Goal: Information Seeking & Learning: Learn about a topic

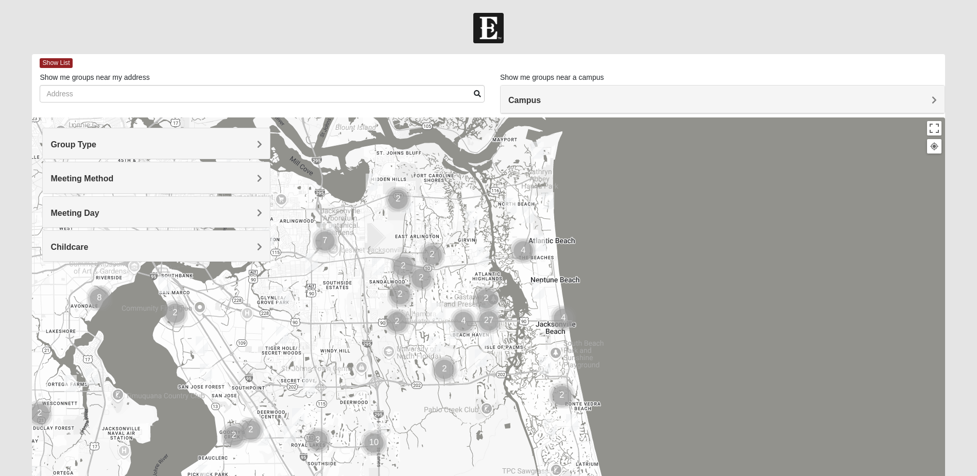
click at [283, 299] on img "Womens Crenshaw 32216" at bounding box center [283, 295] width 12 height 17
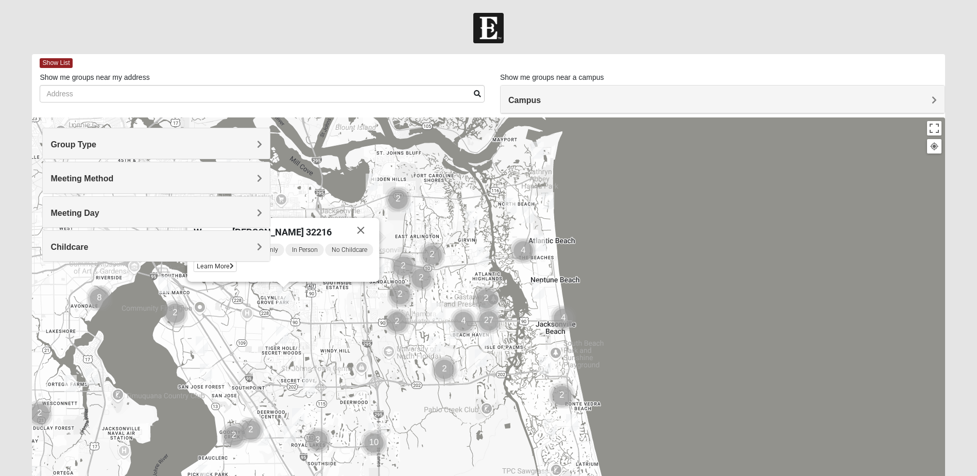
click at [282, 298] on img "Womens Crenshaw 32216" at bounding box center [283, 295] width 12 height 17
click at [258, 271] on div "Group Type Mixed Group Men Only Women Only 1825 Meeting Method In Person Virtua…" at bounding box center [156, 200] width 228 height 144
click at [335, 226] on div "Womens [PERSON_NAME] 32216" at bounding box center [271, 230] width 155 height 25
drag, startPoint x: 294, startPoint y: 273, endPoint x: 317, endPoint y: 277, distance: 23.5
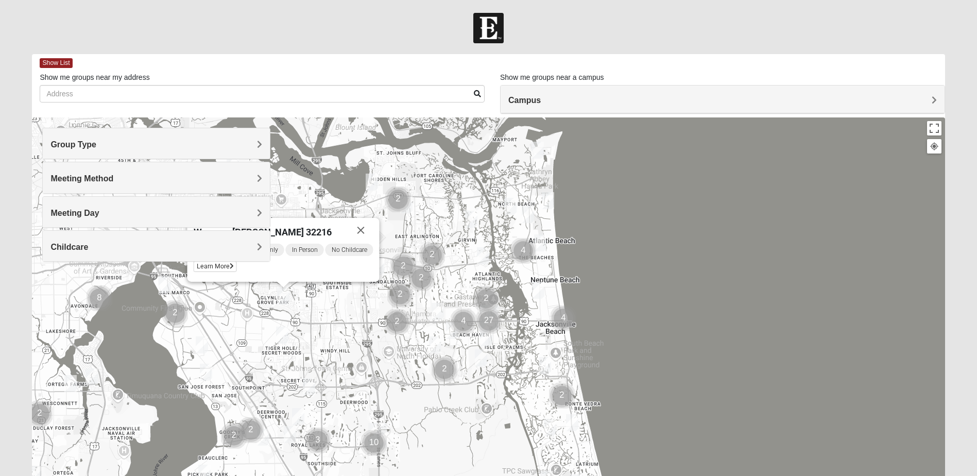
click at [290, 369] on div "Womens [PERSON_NAME] 32216 [DATE] AM Women Only In Person No Childcare Learn Mo…" at bounding box center [488, 323] width 912 height 412
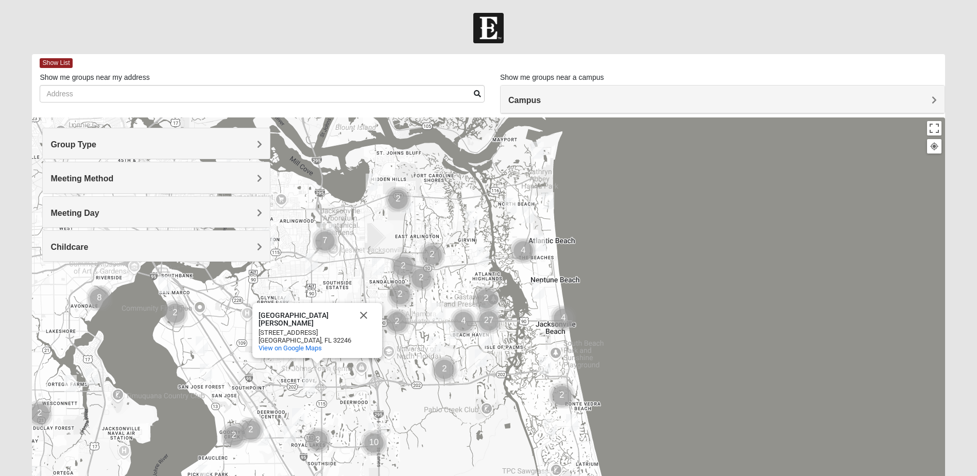
click at [281, 297] on img "Womens Crenshaw 32216" at bounding box center [283, 295] width 12 height 17
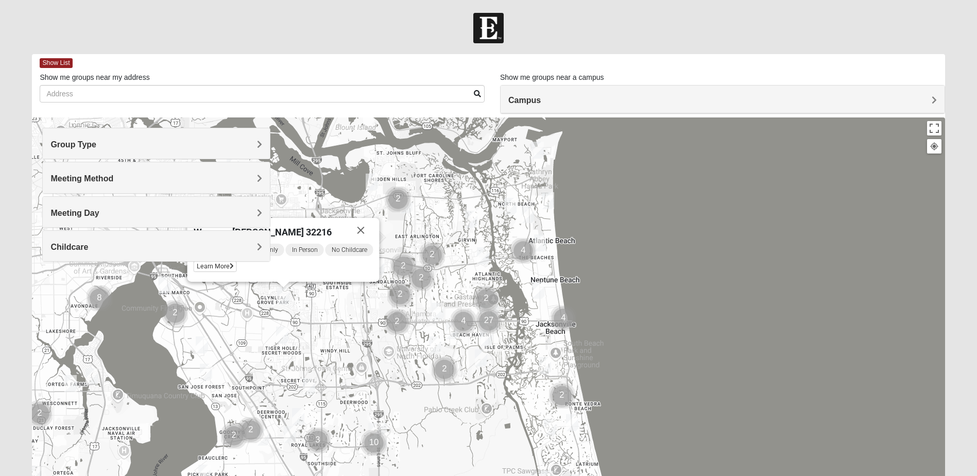
click at [281, 297] on img "Womens Crenshaw 32216" at bounding box center [283, 295] width 12 height 17
click at [307, 230] on div "Womens [PERSON_NAME] 32216" at bounding box center [271, 230] width 155 height 25
click at [331, 273] on div "[DATE] AM Women Only In Person No Childcare Learn More" at bounding box center [284, 259] width 180 height 33
click at [208, 268] on div "Group Type Mixed Group Men Only Women Only 1825 Meeting Method In Person Virtua…" at bounding box center [156, 200] width 228 height 144
click at [230, 264] on div "Group Type Mixed Group Men Only Women Only 1825 Meeting Method In Person Virtua…" at bounding box center [156, 200] width 228 height 144
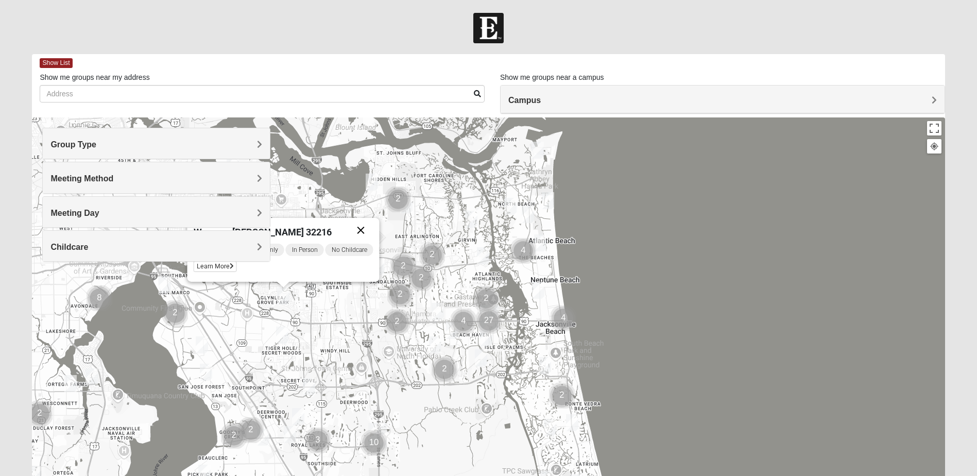
click at [363, 227] on button "Close" at bounding box center [361, 230] width 25 height 25
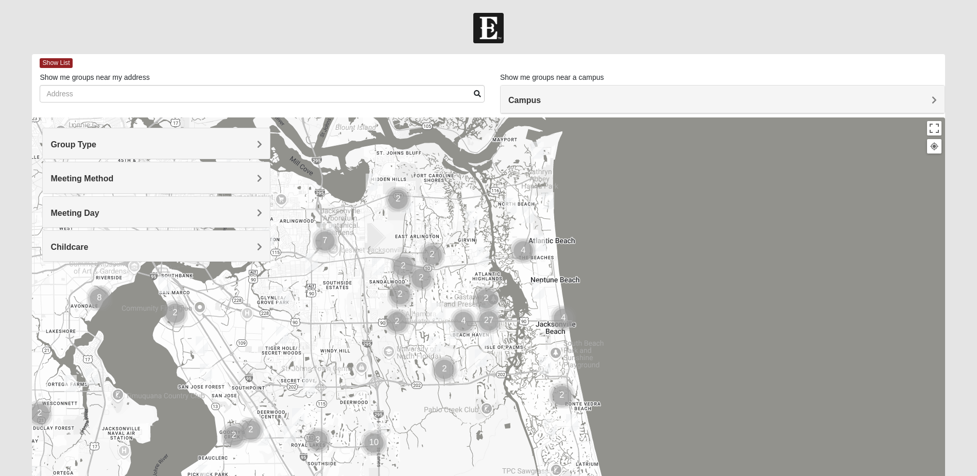
click at [287, 299] on img "Womens Crenshaw 32216" at bounding box center [283, 295] width 12 height 17
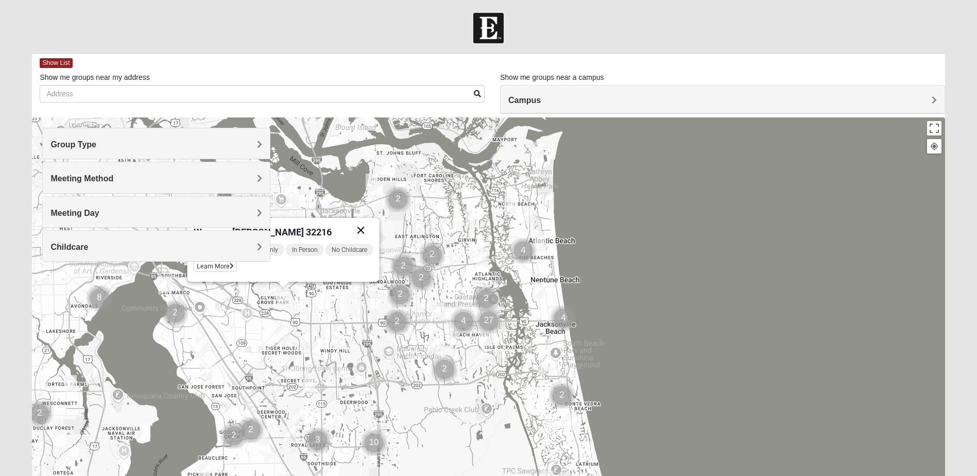
click at [361, 226] on button "Close" at bounding box center [361, 230] width 25 height 25
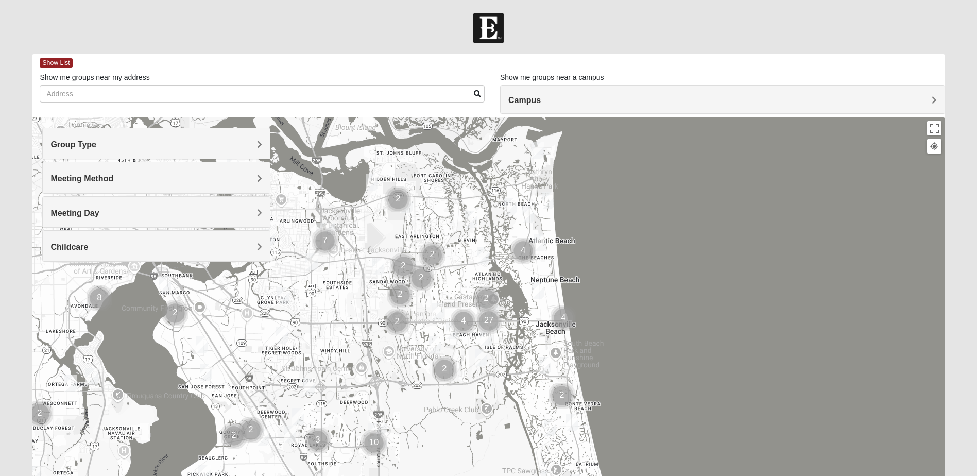
click at [133, 140] on h4 "Group Type" at bounding box center [156, 145] width 212 height 10
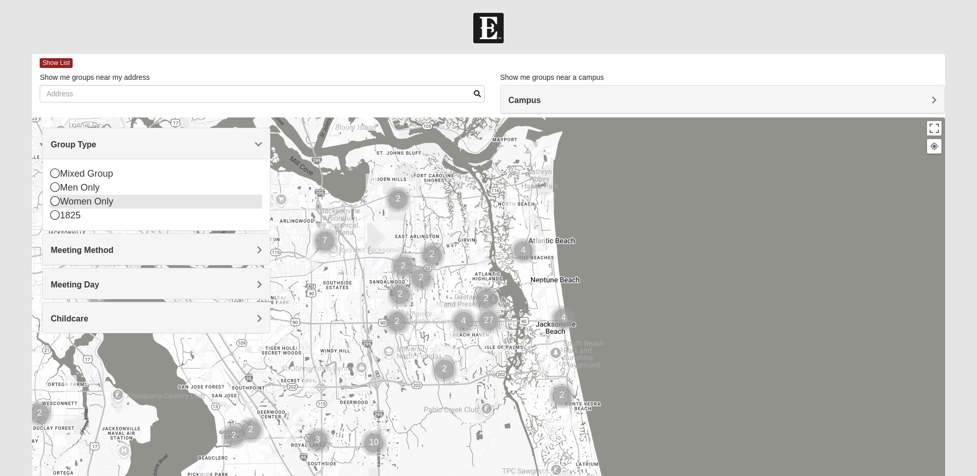
click at [57, 202] on icon at bounding box center [54, 200] width 9 height 9
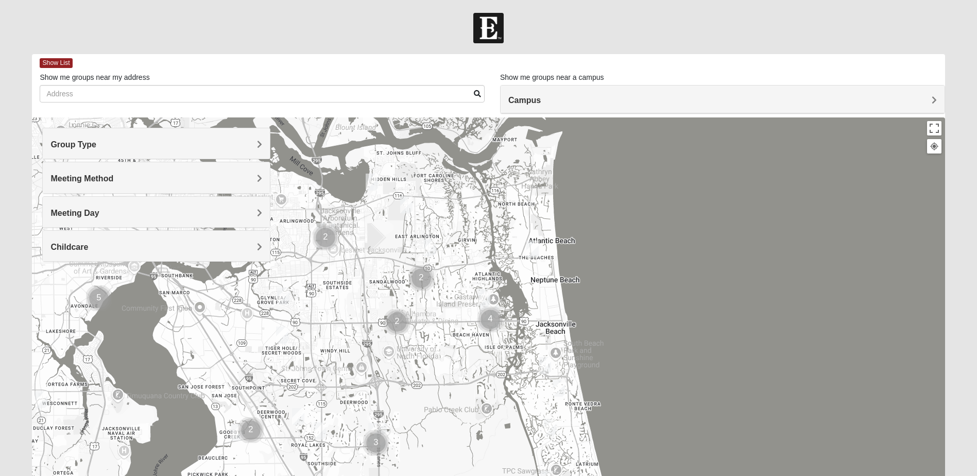
click at [82, 176] on span "Meeting Method" at bounding box center [81, 178] width 63 height 9
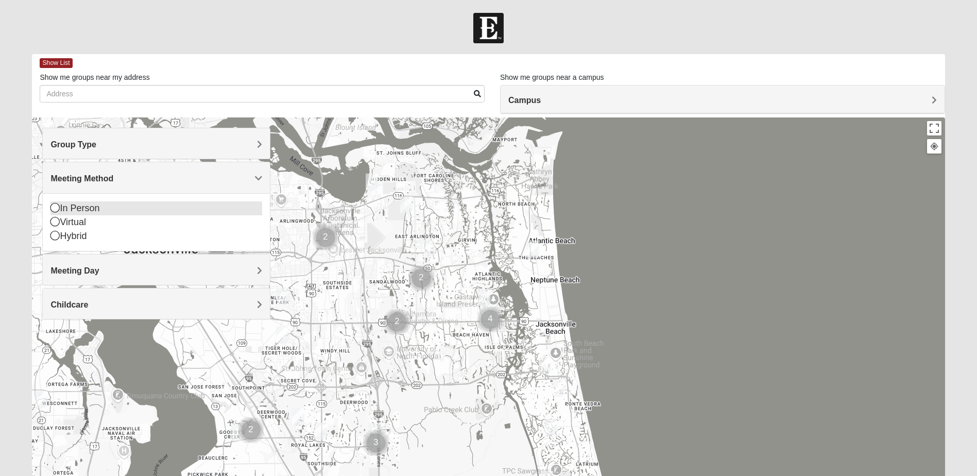
click at [57, 208] on icon at bounding box center [54, 207] width 9 height 9
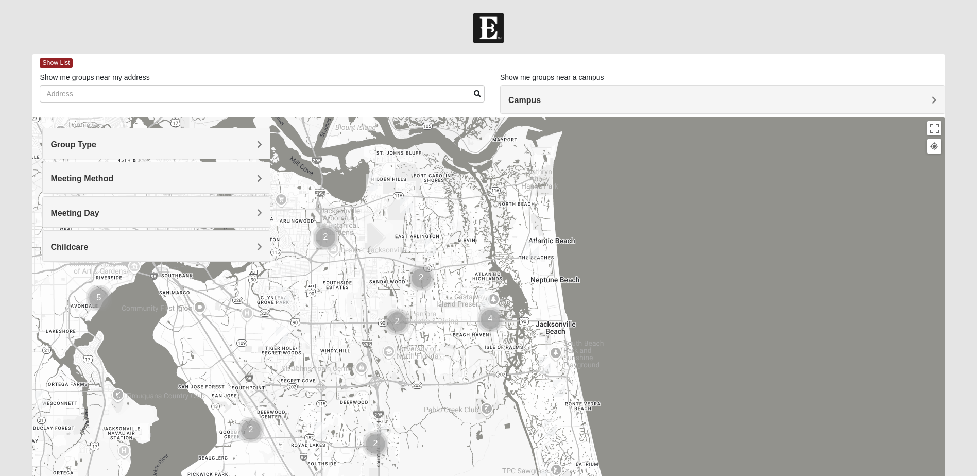
click at [79, 218] on div "Meeting Day" at bounding box center [156, 212] width 227 height 30
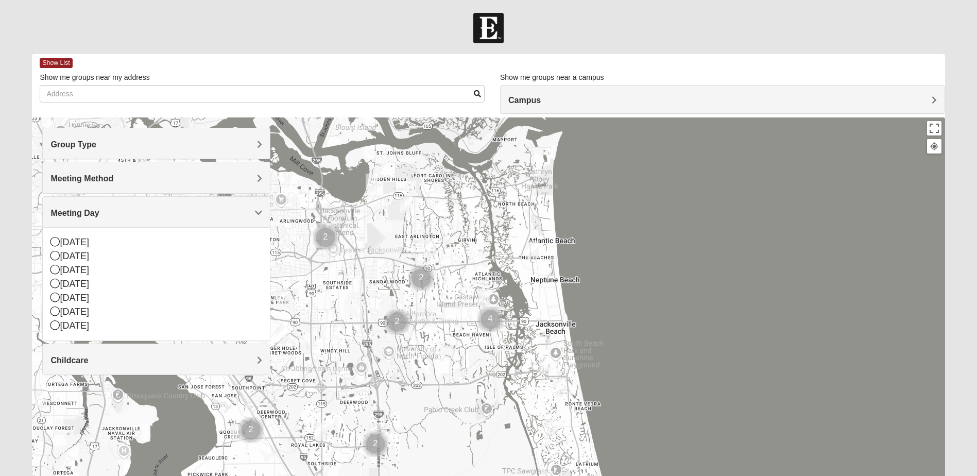
click at [79, 218] on div "Meeting Day" at bounding box center [156, 212] width 227 height 30
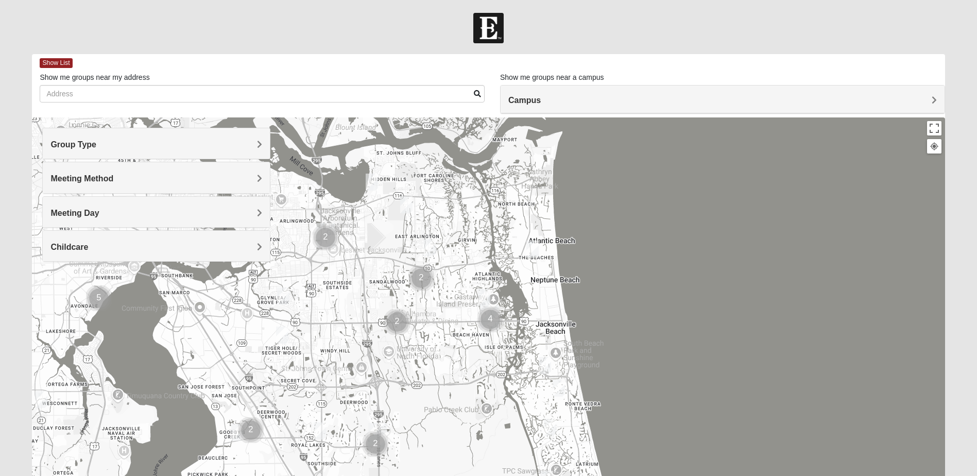
click at [75, 247] on span "Childcare" at bounding box center [69, 247] width 38 height 9
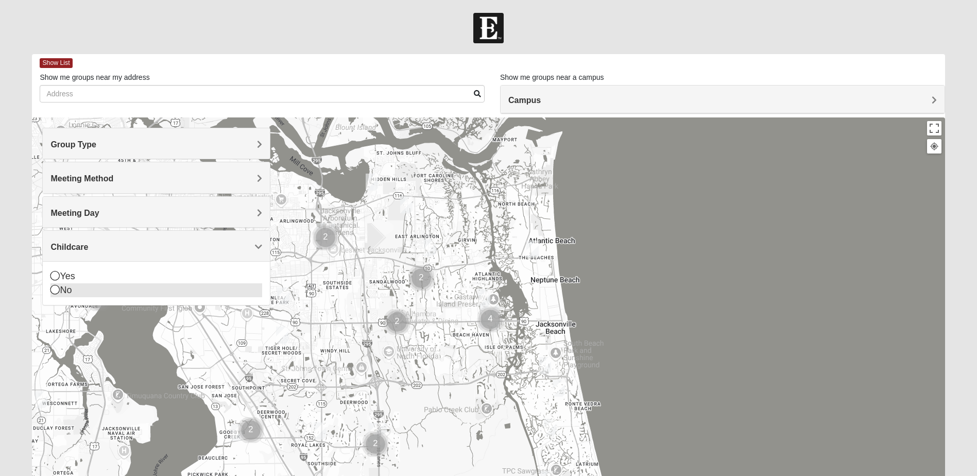
click at [55, 293] on icon at bounding box center [54, 289] width 9 height 9
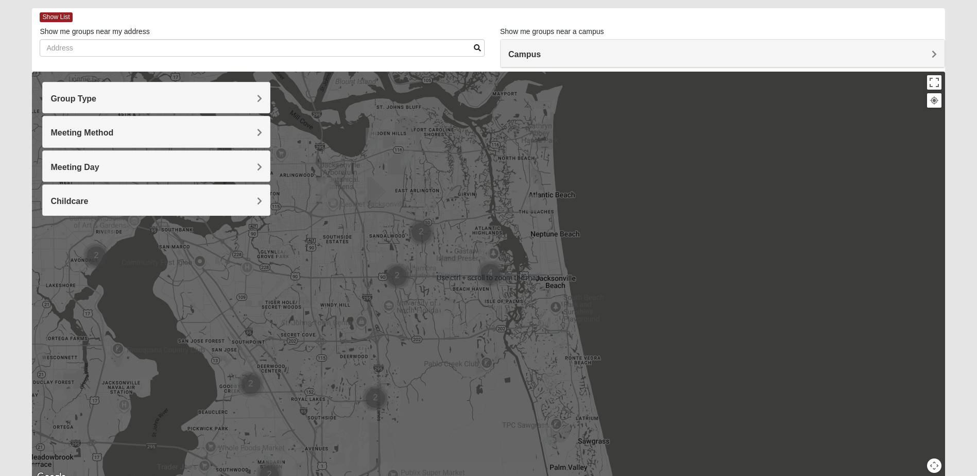
scroll to position [91, 0]
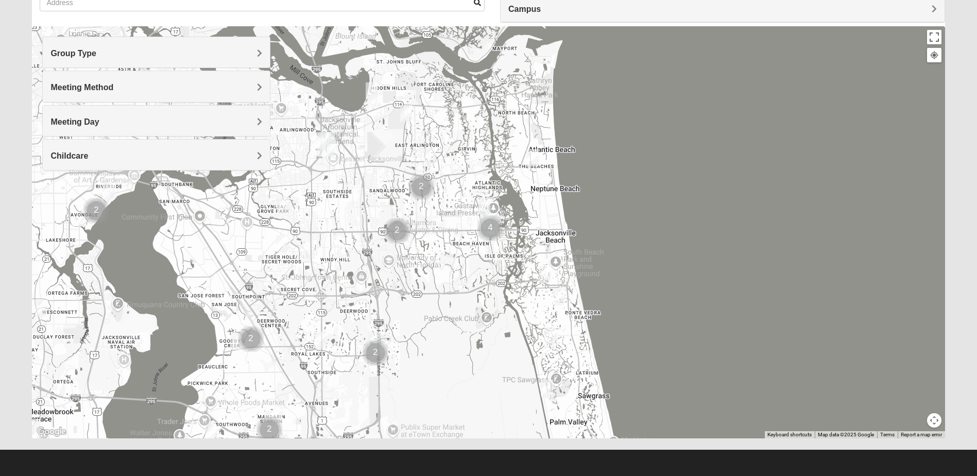
click at [283, 208] on img "Womens Crenshaw 32216" at bounding box center [283, 204] width 12 height 17
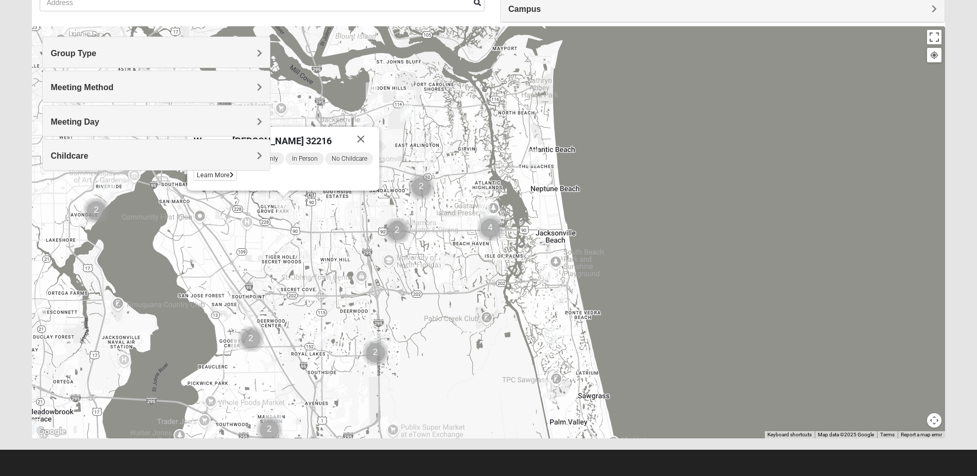
click at [283, 208] on img "Womens Crenshaw 32216" at bounding box center [283, 204] width 12 height 17
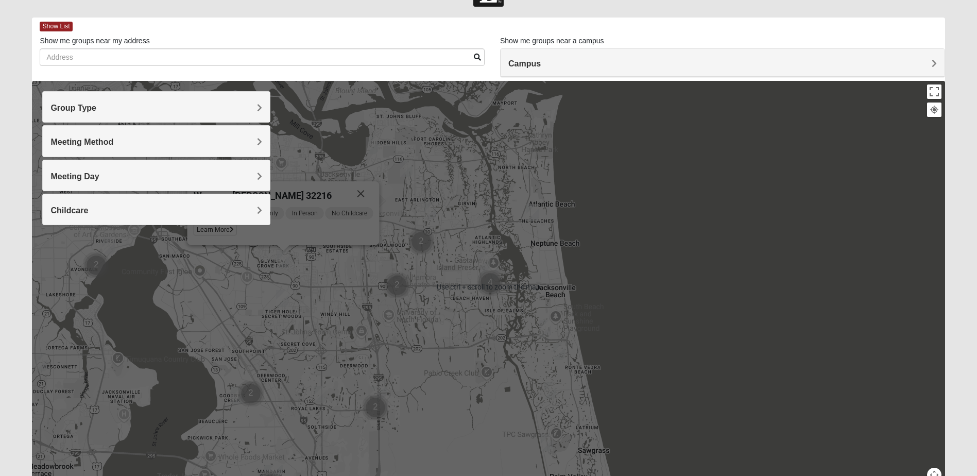
scroll to position [0, 0]
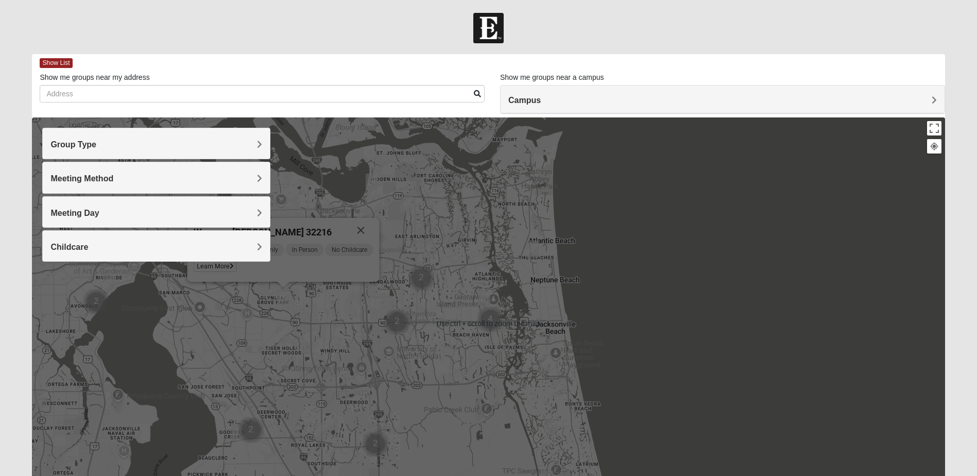
click at [818, 286] on div "Womens [PERSON_NAME] 32216 [DATE] AM Women Only In Person No Childcare Learn Mo…" at bounding box center [488, 323] width 912 height 412
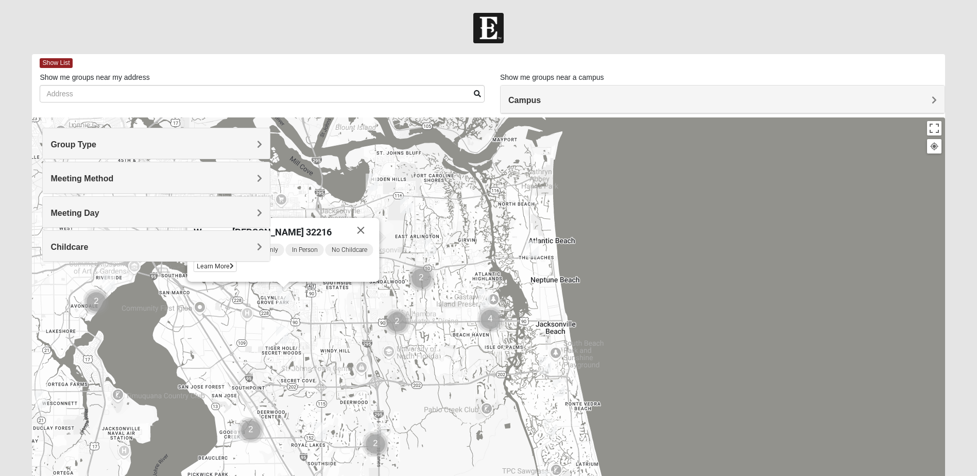
click at [880, 361] on div "Womens [PERSON_NAME] 32216 [DATE] AM Women Only In Person No Childcare Learn Mo…" at bounding box center [488, 323] width 912 height 412
click at [282, 291] on img "Womens Crenshaw 32216" at bounding box center [283, 295] width 12 height 17
click at [212, 266] on div "Group Type Mixed Group Men Only Women Only 1825 Meeting Method In Person Virtua…" at bounding box center [156, 200] width 228 height 144
click at [223, 268] on div "Group Type Mixed Group Men Only Women Only 1825 Meeting Method In Person Virtua…" at bounding box center [156, 200] width 228 height 144
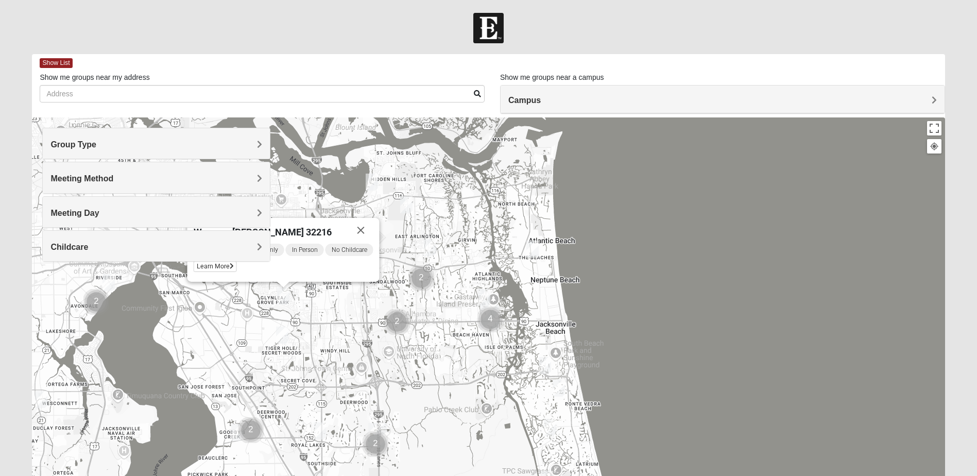
click at [223, 267] on div "Group Type Mixed Group Men Only Women Only 1825 Meeting Method In Person Virtua…" at bounding box center [156, 200] width 228 height 144
drag, startPoint x: 223, startPoint y: 267, endPoint x: 229, endPoint y: 265, distance: 5.4
click at [229, 265] on div "Group Type Mixed Group Men Only Women Only 1825 Meeting Method In Person Virtua…" at bounding box center [156, 200] width 228 height 144
drag, startPoint x: 307, startPoint y: 262, endPoint x: 306, endPoint y: 268, distance: 5.8
click at [306, 268] on div "[DATE] AM Women Only In Person No Childcare Learn More" at bounding box center [284, 259] width 180 height 33
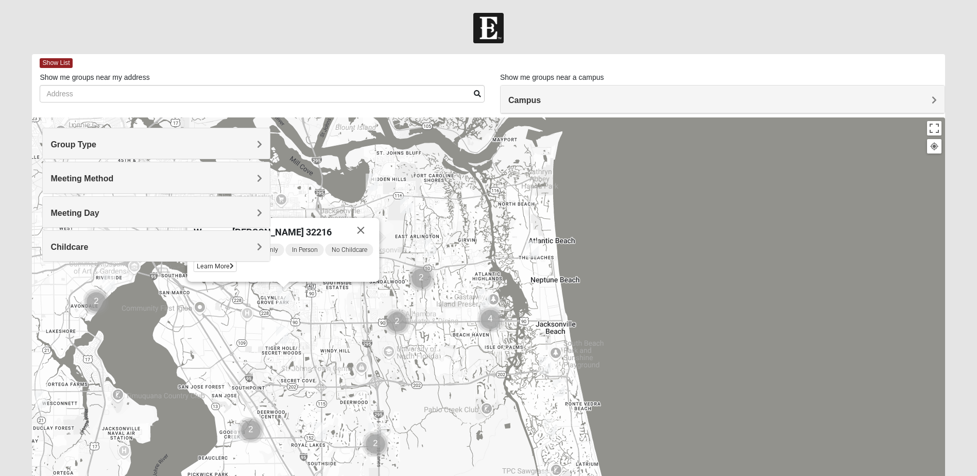
click at [290, 283] on div "Womens [PERSON_NAME] 32216 [DATE] AM Women Only In Person No Childcare Learn Mo…" at bounding box center [488, 323] width 912 height 412
click at [284, 290] on img "Womens Crenshaw 32216" at bounding box center [283, 295] width 12 height 17
drag, startPoint x: 335, startPoint y: 271, endPoint x: 313, endPoint y: 308, distance: 43.5
click at [315, 313] on div "Womens [PERSON_NAME] 32216 [DATE] AM Women Only In Person No Childcare Learn Mo…" at bounding box center [488, 323] width 912 height 412
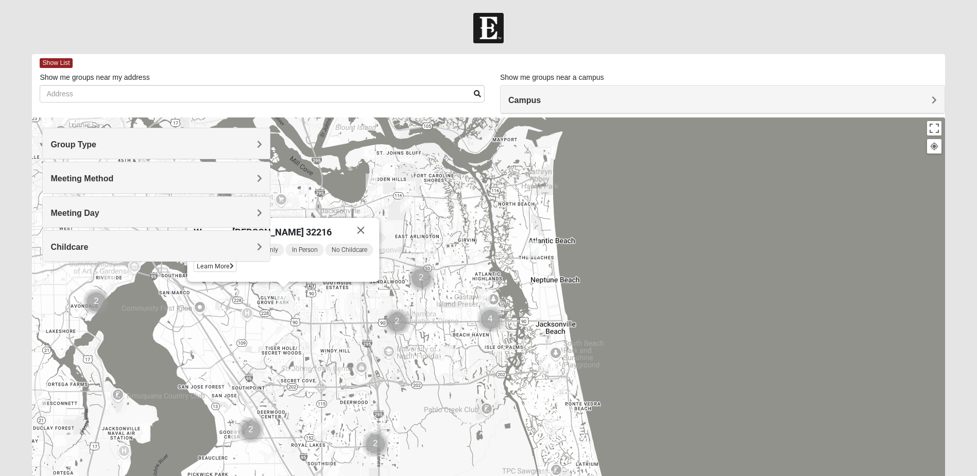
click at [284, 290] on img "Womens Crenshaw 32216" at bounding box center [283, 295] width 12 height 17
click at [282, 280] on div "Womens [PERSON_NAME] 32216 [DATE] AM Women Only In Person No Childcare Learn Mo…" at bounding box center [283, 250] width 192 height 64
click at [207, 265] on div "Group Type Mixed Group Men Only Women Only 1825 Meeting Method In Person Virtua…" at bounding box center [156, 200] width 228 height 144
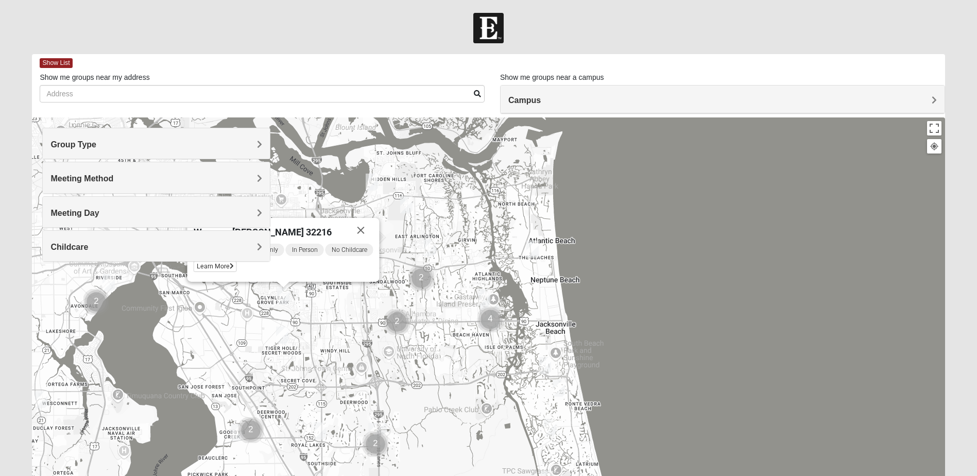
drag, startPoint x: 207, startPoint y: 265, endPoint x: 273, endPoint y: 268, distance: 66.0
click at [273, 268] on div "[DATE] AM Women Only In Person No Childcare Learn More" at bounding box center [284, 259] width 180 height 33
click at [323, 218] on div "Womens [PERSON_NAME] 32216" at bounding box center [271, 230] width 155 height 25
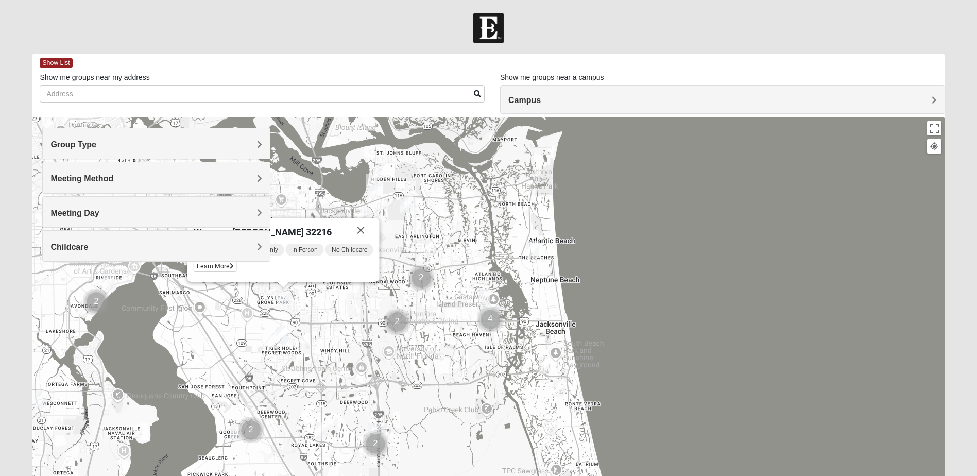
click at [283, 296] on img "Womens Crenshaw 32216" at bounding box center [283, 295] width 12 height 17
click at [314, 251] on span "In Person" at bounding box center [305, 250] width 38 height 12
click at [273, 249] on span "Women Only" at bounding box center [260, 250] width 48 height 12
click at [88, 246] on span "Childcare" at bounding box center [69, 247] width 38 height 9
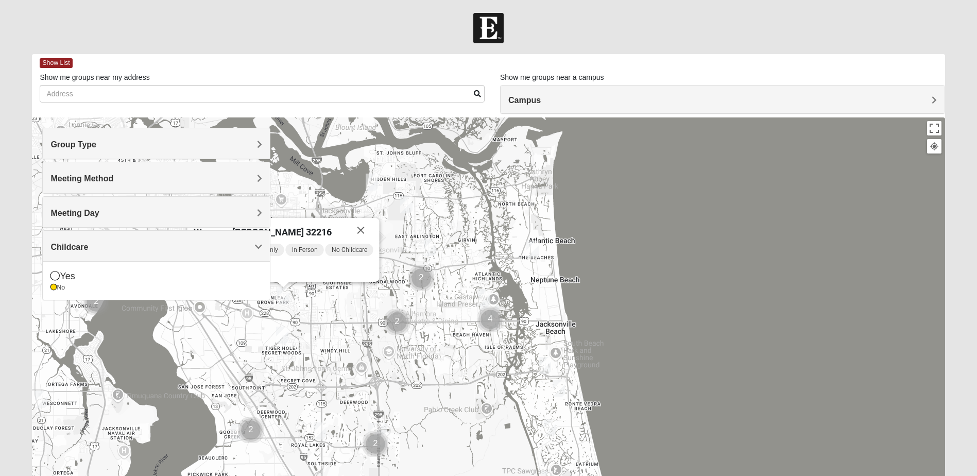
click at [88, 246] on span "Childcare" at bounding box center [69, 247] width 38 height 9
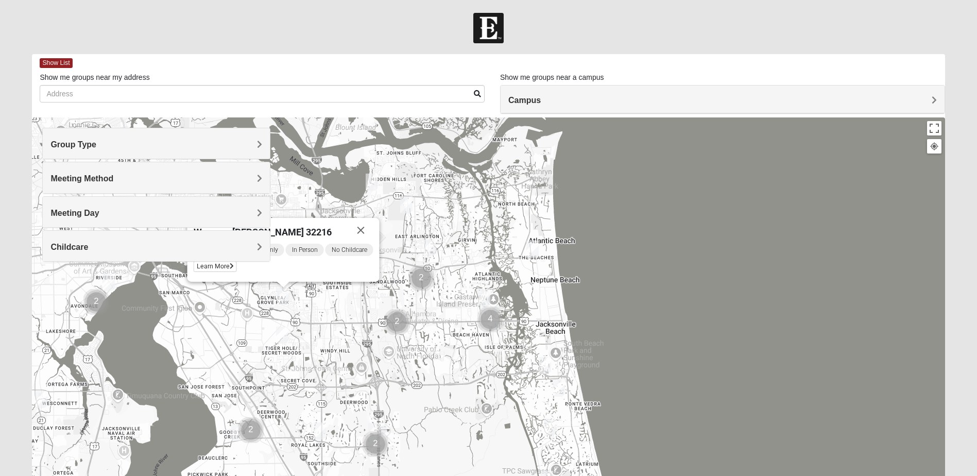
drag, startPoint x: 252, startPoint y: 271, endPoint x: 424, endPoint y: 259, distance: 172.0
click at [424, 259] on div "Group Type Mixed Group Men Only Women Only 1825 Meeting Method In Person Virtual" at bounding box center [488, 323] width 912 height 412
click at [284, 294] on img "Womens Crenshaw 32216" at bounding box center [283, 295] width 12 height 17
click at [285, 295] on img "Womens Crenshaw 32216" at bounding box center [283, 295] width 12 height 17
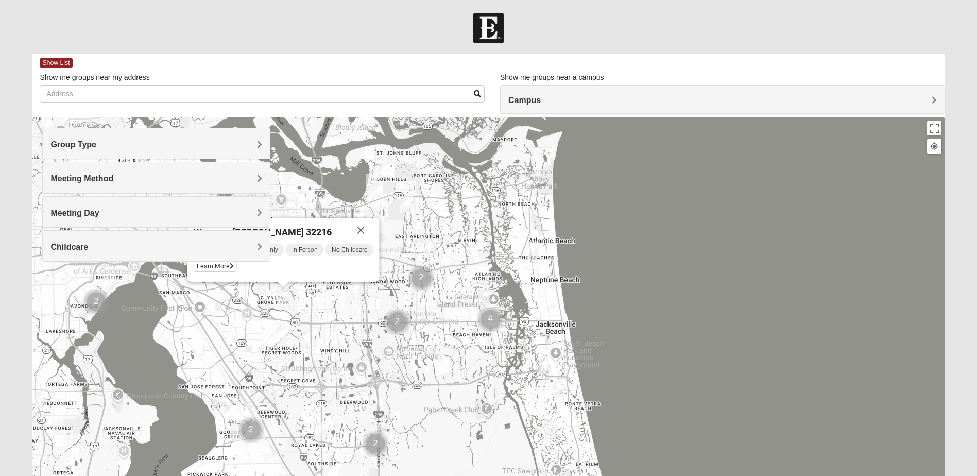
click at [285, 295] on img "Womens Crenshaw 32216" at bounding box center [283, 295] width 12 height 17
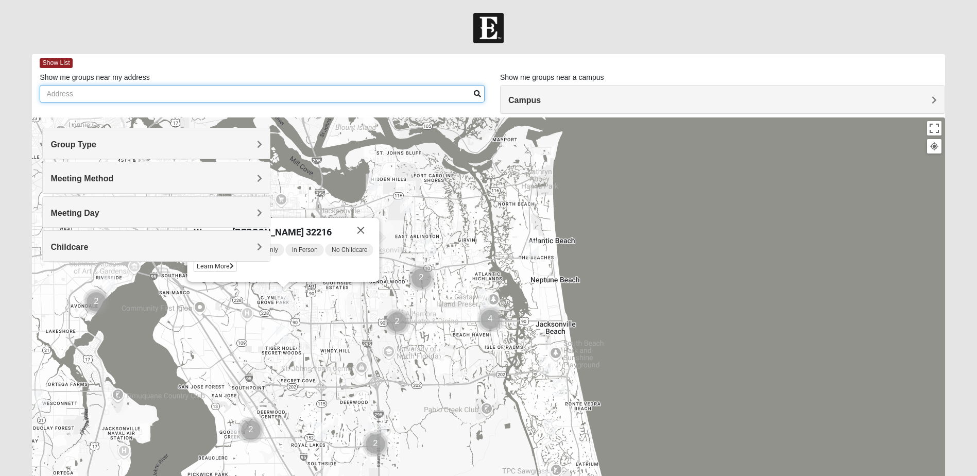
click at [90, 98] on input "Show me groups near my address" at bounding box center [262, 94] width 445 height 18
type input "GLYNLEA"
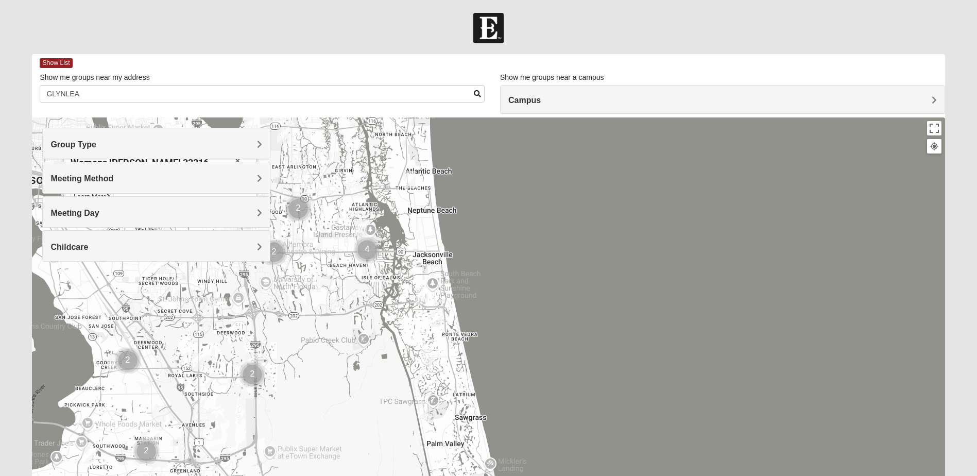
click at [541, 97] on span "Campus" at bounding box center [524, 100] width 32 height 9
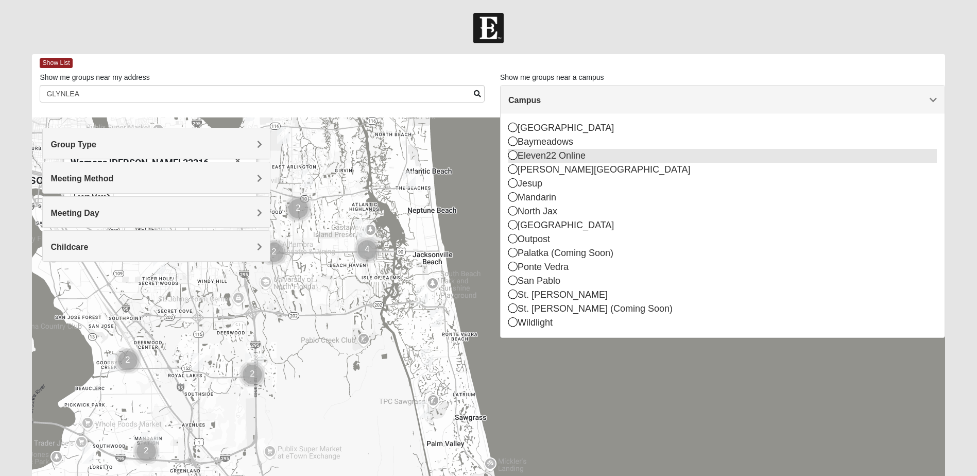
click at [513, 152] on icon at bounding box center [512, 154] width 9 height 9
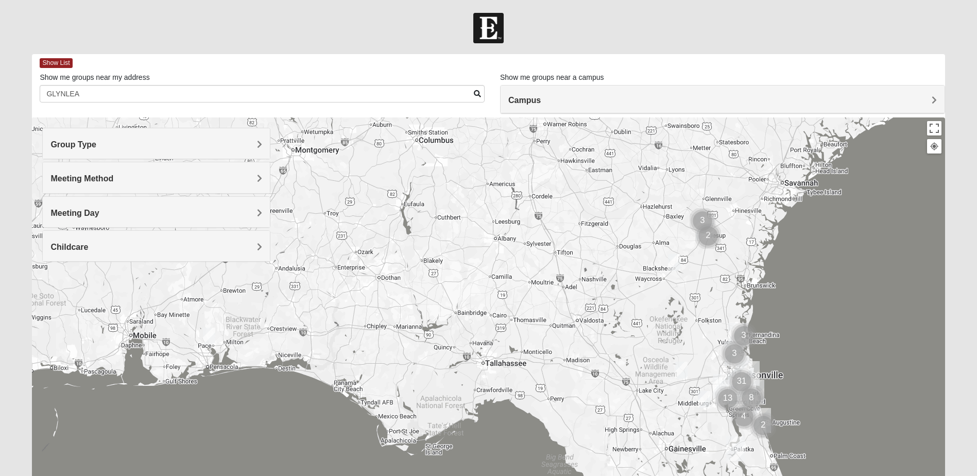
click at [541, 97] on span "Campus" at bounding box center [524, 100] width 32 height 9
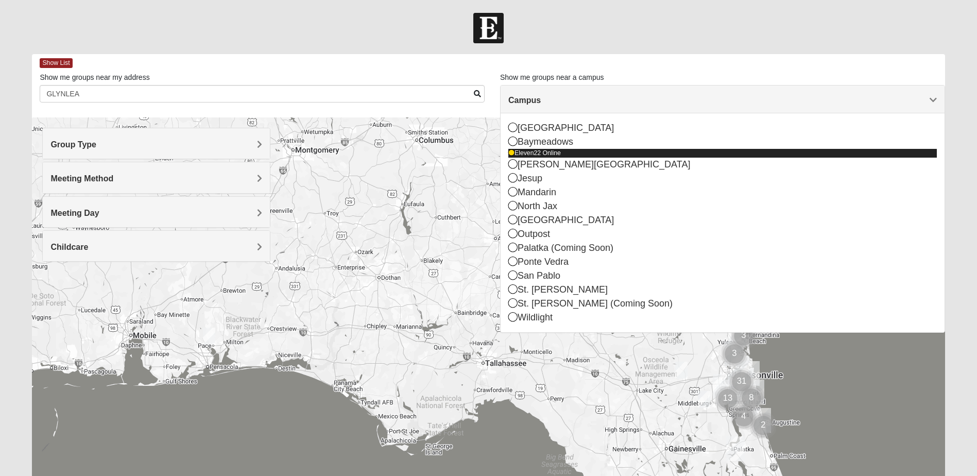
click at [510, 152] on icon at bounding box center [511, 153] width 6 height 6
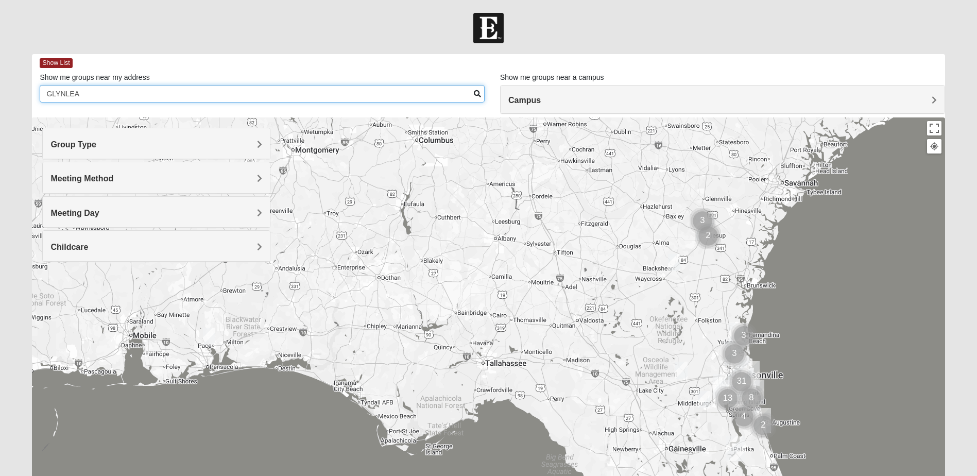
click at [141, 96] on input "GLYNLEA" at bounding box center [262, 94] width 445 height 18
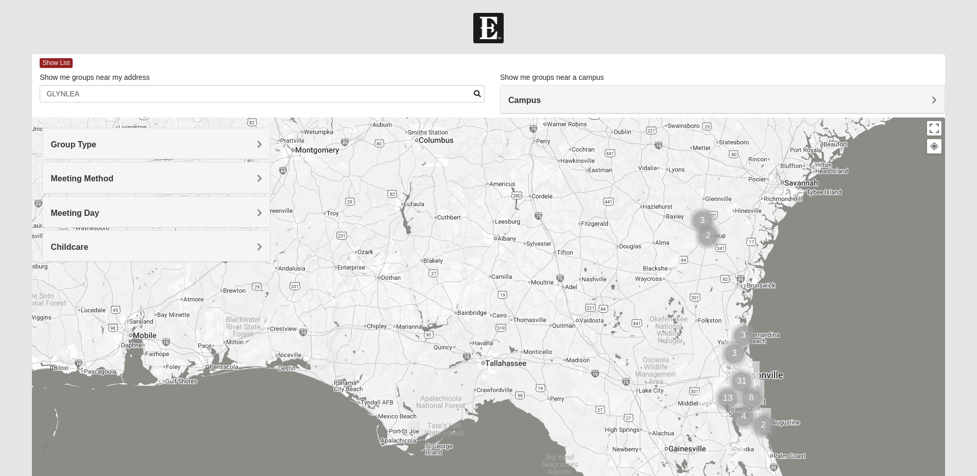
click at [111, 145] on h4 "Group Type" at bounding box center [156, 145] width 212 height 10
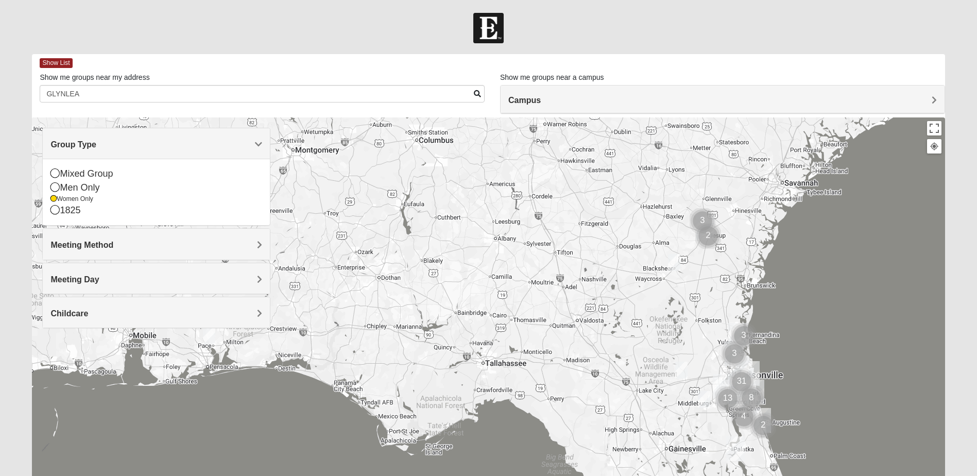
click at [116, 137] on div "Group Type" at bounding box center [156, 143] width 227 height 30
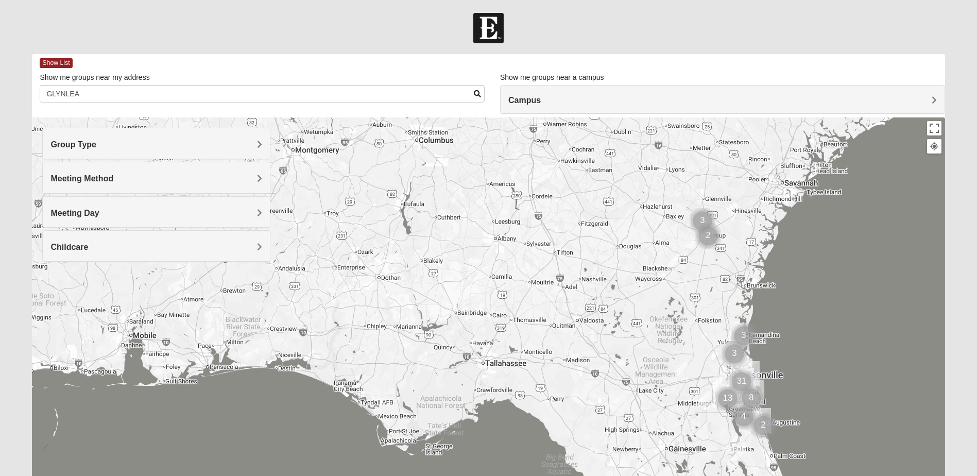
click at [459, 376] on div at bounding box center [488, 323] width 912 height 412
click at [108, 189] on div "Meeting Method" at bounding box center [156, 177] width 227 height 30
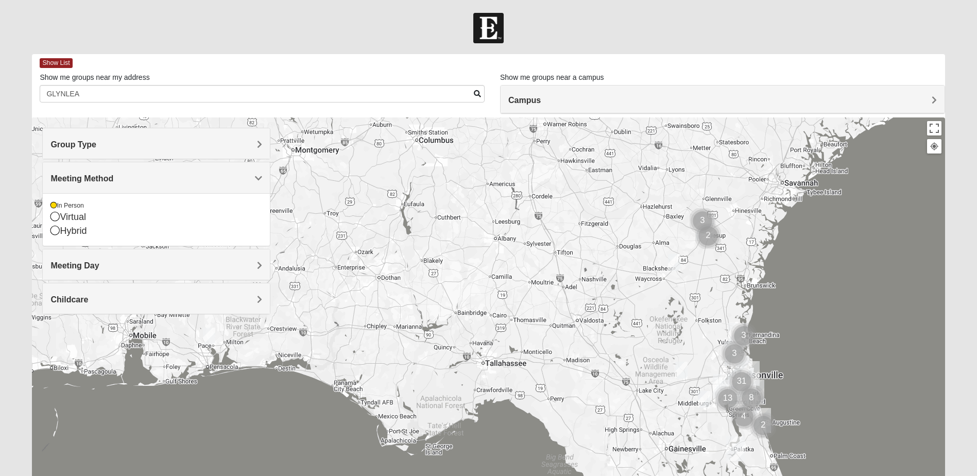
click at [108, 176] on span "Meeting Method" at bounding box center [81, 178] width 63 height 9
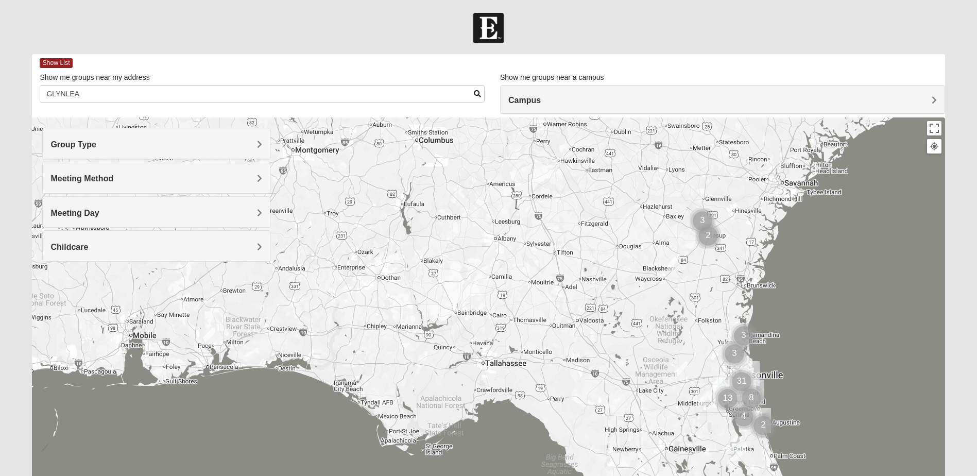
click at [104, 212] on h4 "Meeting Day" at bounding box center [156, 213] width 212 height 10
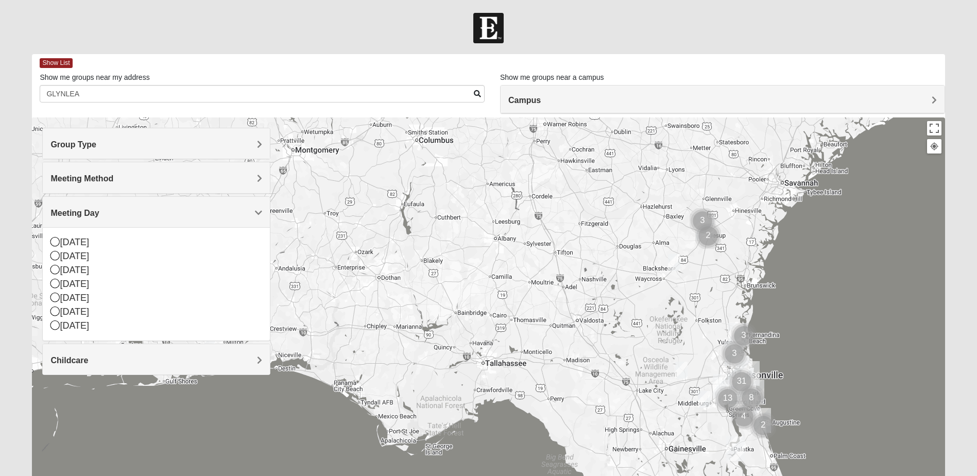
click at [104, 212] on h4 "Meeting Day" at bounding box center [156, 213] width 212 height 10
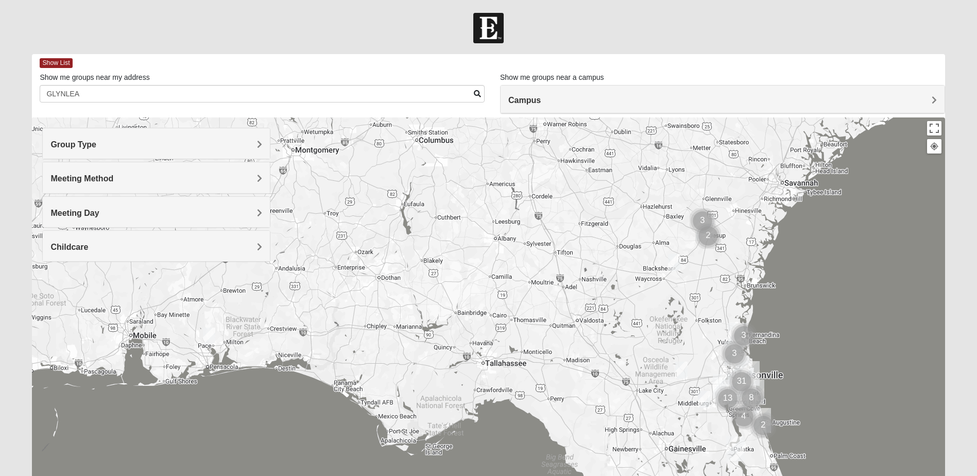
click at [97, 252] on div "Childcare" at bounding box center [156, 246] width 227 height 30
click at [60, 288] on div "No" at bounding box center [156, 287] width 212 height 9
